Goal: Information Seeking & Learning: Learn about a topic

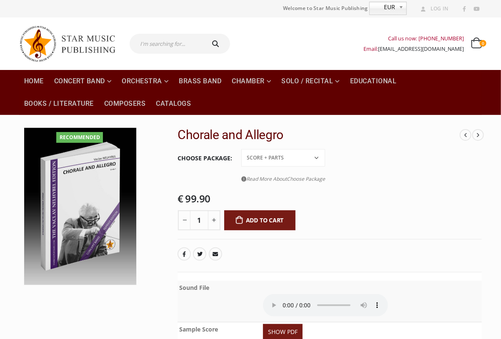
click at [188, 36] on input "text" at bounding box center [167, 44] width 74 height 20
type input "nelhybel [GEOGRAPHIC_DATA]"
click at [203, 34] on button "submit" at bounding box center [216, 44] width 27 height 20
type input "nelhybel [GEOGRAPHIC_DATA]"
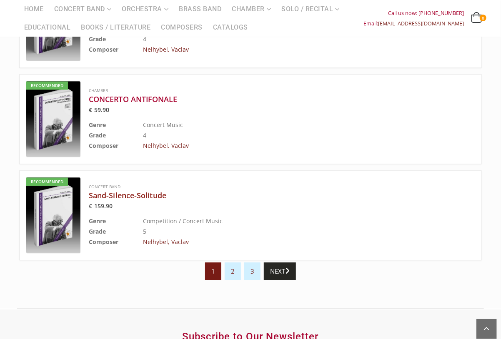
scroll to position [916, 0]
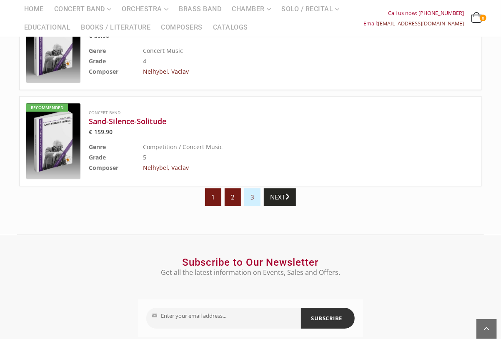
click at [232, 199] on link "2" at bounding box center [232, 196] width 16 height 17
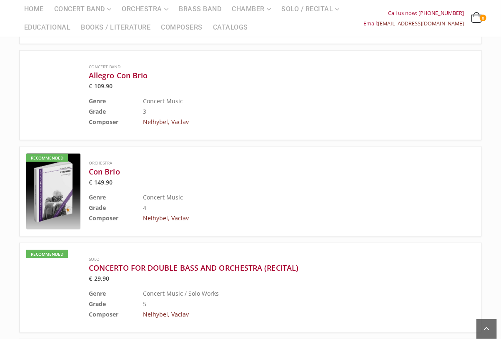
scroll to position [458, 0]
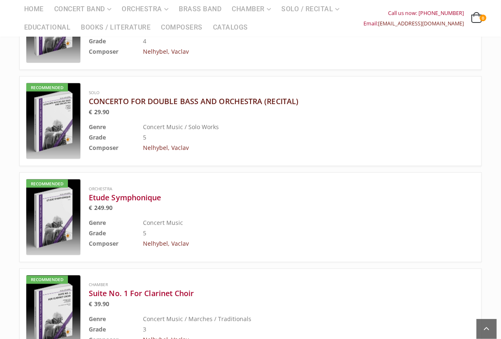
click at [257, 101] on h3 "CONCERTO FOR DOUBLE BASS AND ORCHESTRA (RECITAL)" at bounding box center [261, 101] width 344 height 10
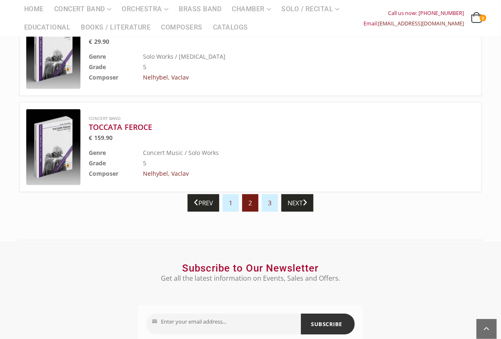
scroll to position [916, 0]
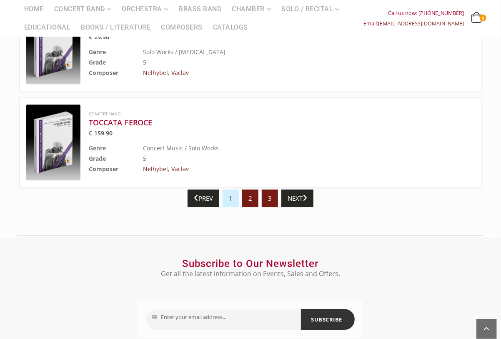
click at [274, 190] on link "3" at bounding box center [270, 198] width 16 height 17
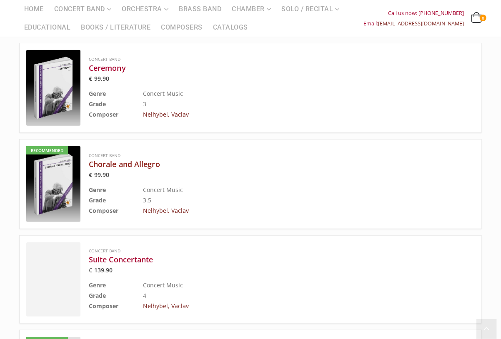
scroll to position [125, 0]
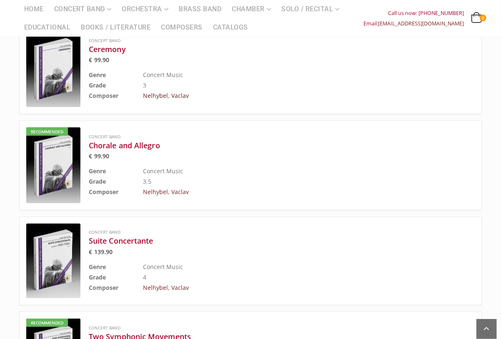
click at [168, 97] on link "Nelhybel, Vaclav" at bounding box center [166, 96] width 46 height 8
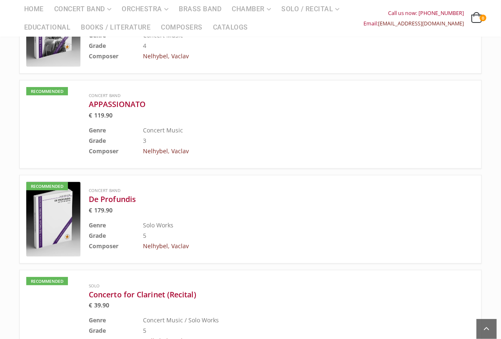
scroll to position [1541, 0]
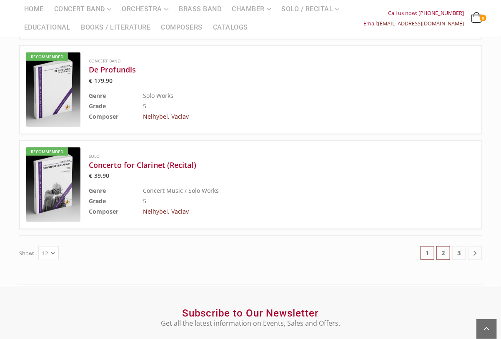
click at [444, 246] on link "2" at bounding box center [443, 253] width 14 height 14
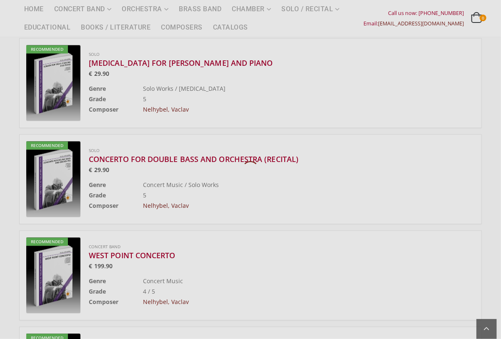
scroll to position [510, 0]
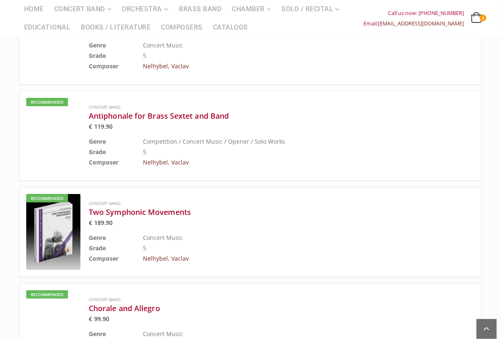
scroll to position [1467, 0]
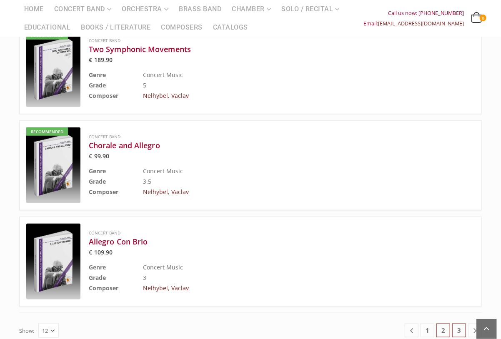
click at [459, 324] on link "3" at bounding box center [459, 331] width 14 height 14
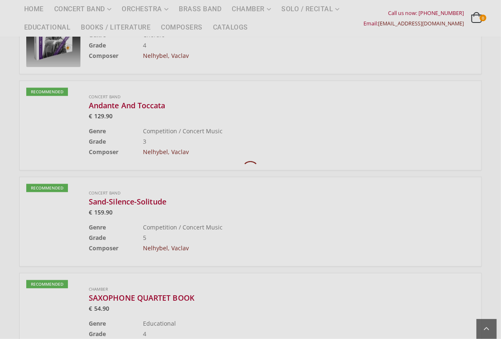
scroll to position [510, 0]
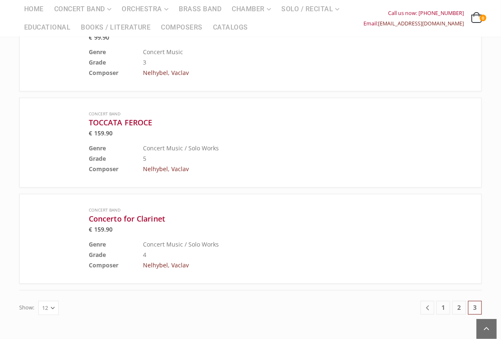
scroll to position [593, 0]
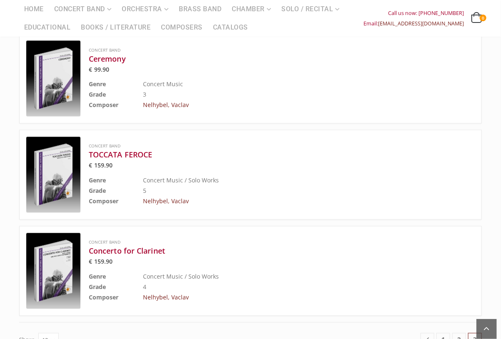
click at [299, 186] on td "5" at bounding box center [288, 191] width 290 height 10
